Goal: Task Accomplishment & Management: Use online tool/utility

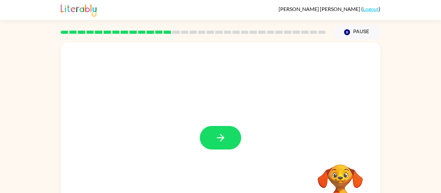
scroll to position [0, 0]
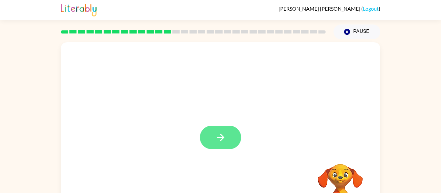
click at [232, 140] on button "button" at bounding box center [220, 138] width 41 height 24
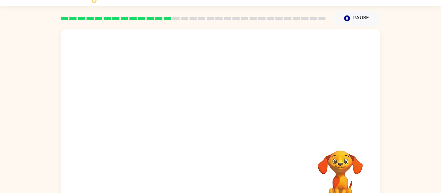
scroll to position [34, 0]
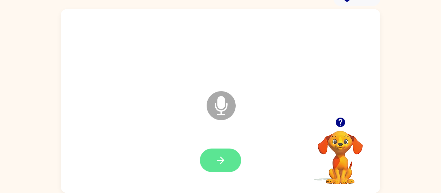
click at [217, 160] on icon "button" at bounding box center [220, 160] width 11 height 11
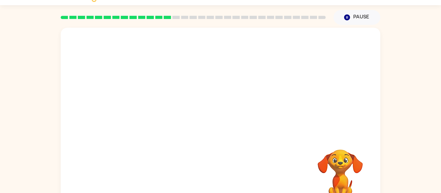
scroll to position [9, 0]
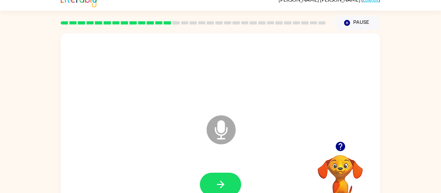
click at [32, 73] on div "Microphone The Microphone is here when it is your turn to talk Your browser mus…" at bounding box center [220, 123] width 441 height 187
click at [228, 176] on button "button" at bounding box center [220, 185] width 41 height 24
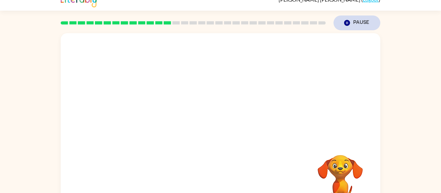
click at [363, 23] on button "Pause Pause" at bounding box center [357, 23] width 47 height 15
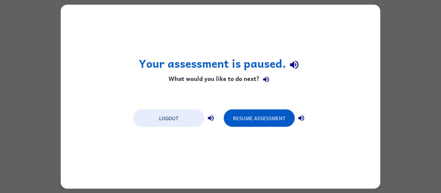
scroll to position [0, 0]
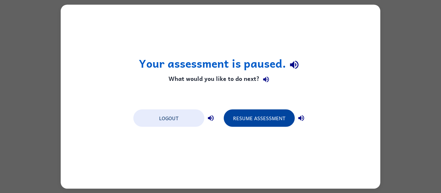
click at [254, 123] on button "Resume Assessment" at bounding box center [259, 117] width 71 height 17
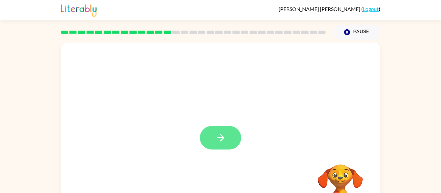
click at [215, 138] on icon "button" at bounding box center [220, 137] width 11 height 11
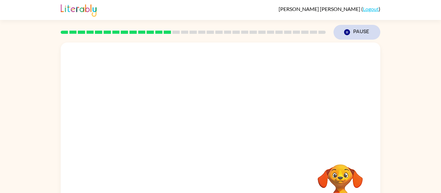
click at [360, 38] on button "Pause Pause" at bounding box center [357, 32] width 47 height 15
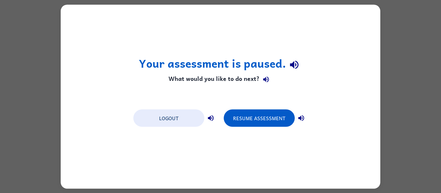
click at [38, 120] on div "Your assessment is paused. What would you like to do next? Logout Resume Assess…" at bounding box center [220, 96] width 441 height 193
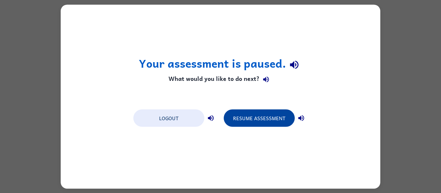
click at [267, 123] on button "Resume Assessment" at bounding box center [259, 117] width 71 height 17
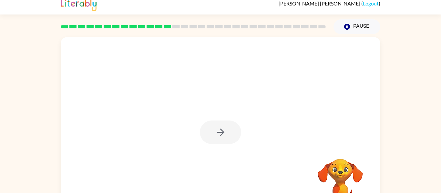
scroll to position [1, 0]
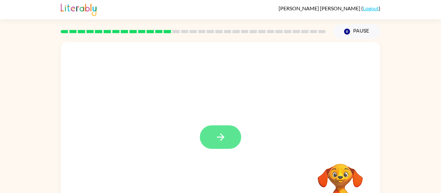
click at [227, 144] on button "button" at bounding box center [220, 138] width 41 height 24
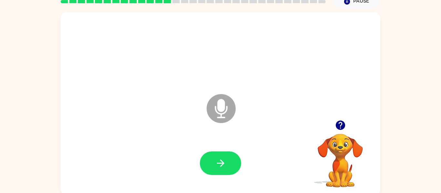
scroll to position [34, 0]
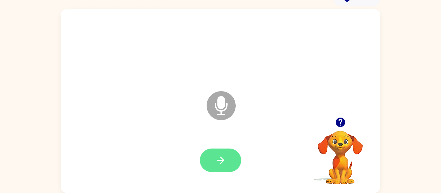
click at [224, 162] on icon "button" at bounding box center [220, 160] width 11 height 11
click at [221, 160] on icon "button" at bounding box center [220, 160] width 11 height 11
click at [205, 159] on button "button" at bounding box center [220, 161] width 41 height 24
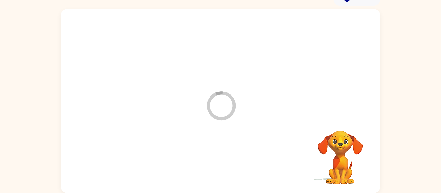
click at [218, 160] on div at bounding box center [220, 160] width 307 height 53
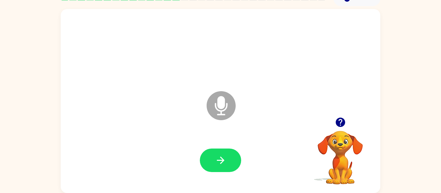
scroll to position [0, 0]
